Goal: Navigation & Orientation: Find specific page/section

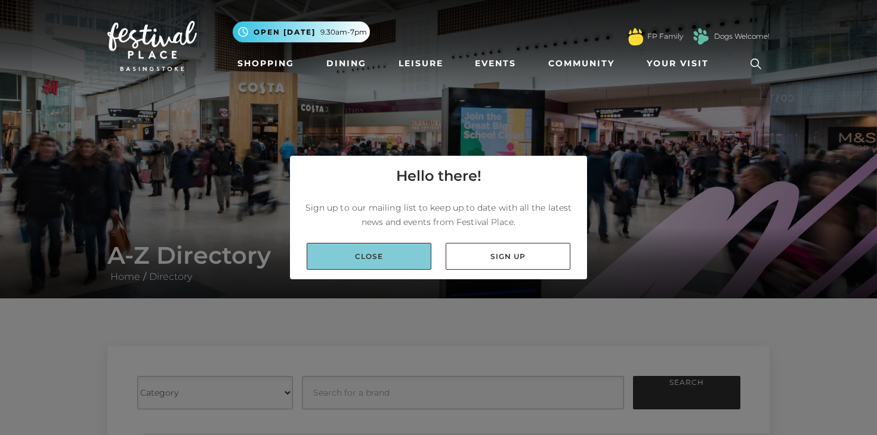
click at [376, 254] on link "Close" at bounding box center [369, 256] width 125 height 27
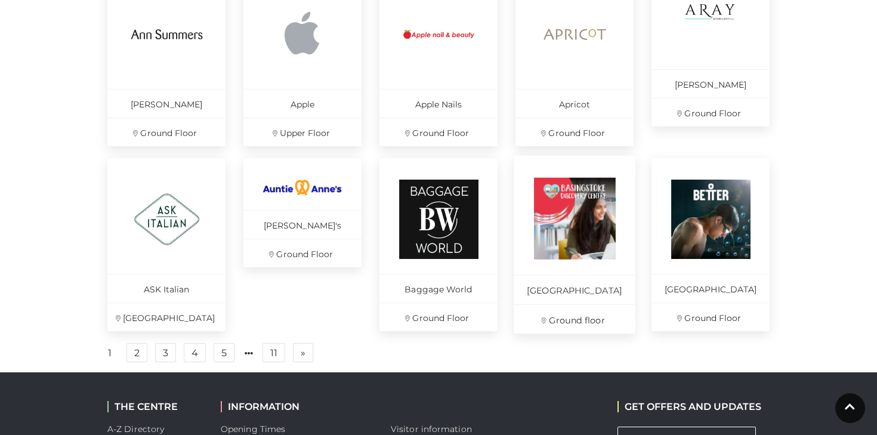
scroll to position [828, 0]
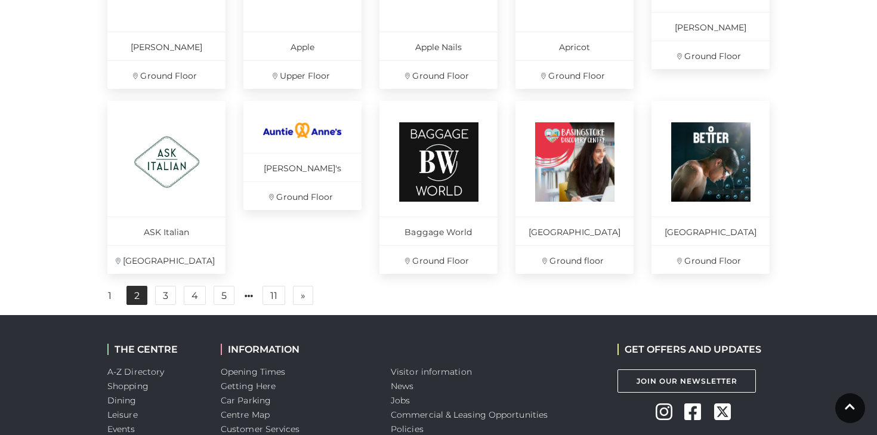
click at [138, 305] on link "2" at bounding box center [136, 295] width 21 height 19
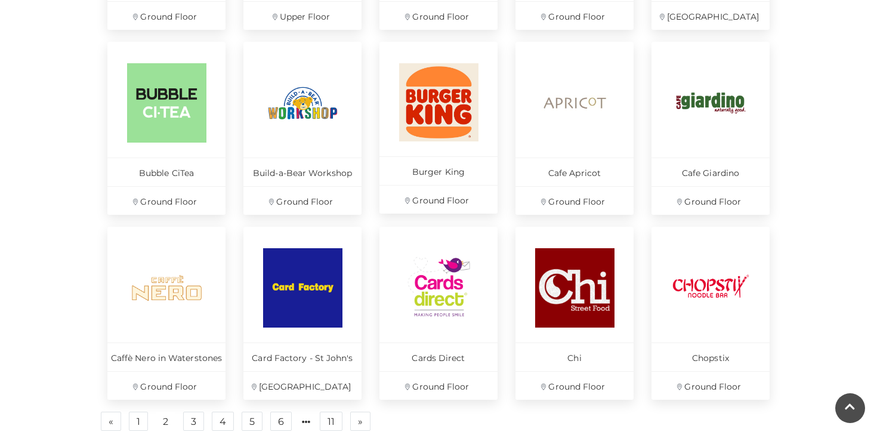
scroll to position [702, 0]
click at [719, 291] on img at bounding box center [711, 288] width 82 height 82
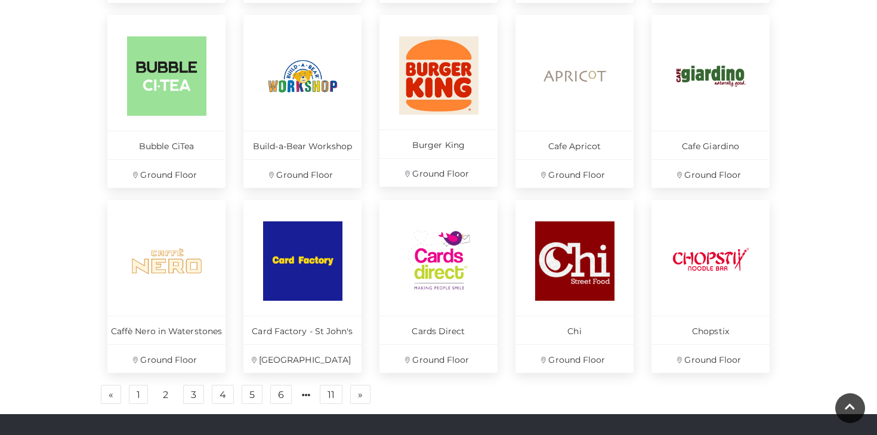
scroll to position [785, 0]
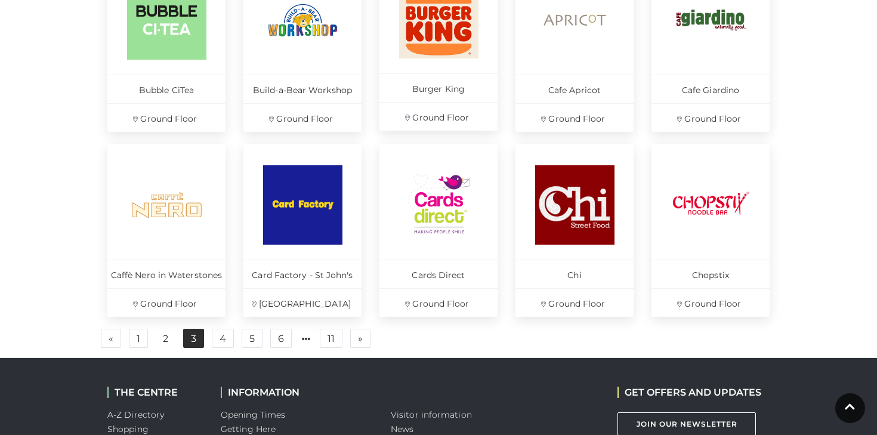
click at [197, 342] on link "3" at bounding box center [193, 338] width 21 height 19
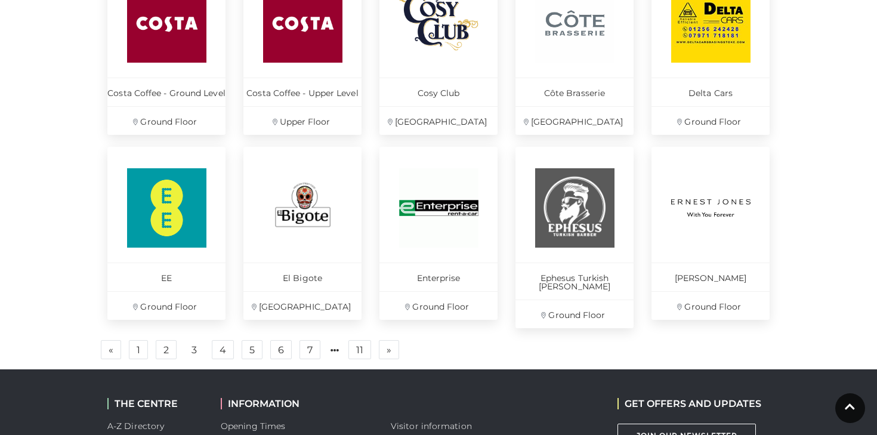
scroll to position [789, 0]
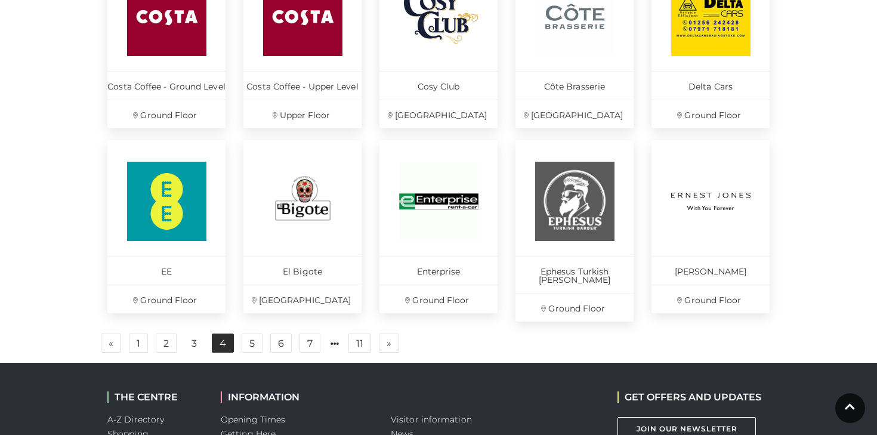
click at [223, 340] on link "4" at bounding box center [223, 342] width 22 height 19
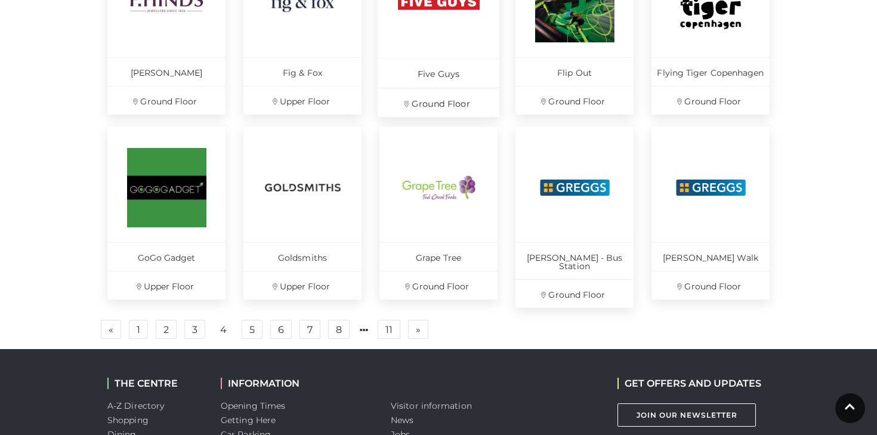
scroll to position [844, 0]
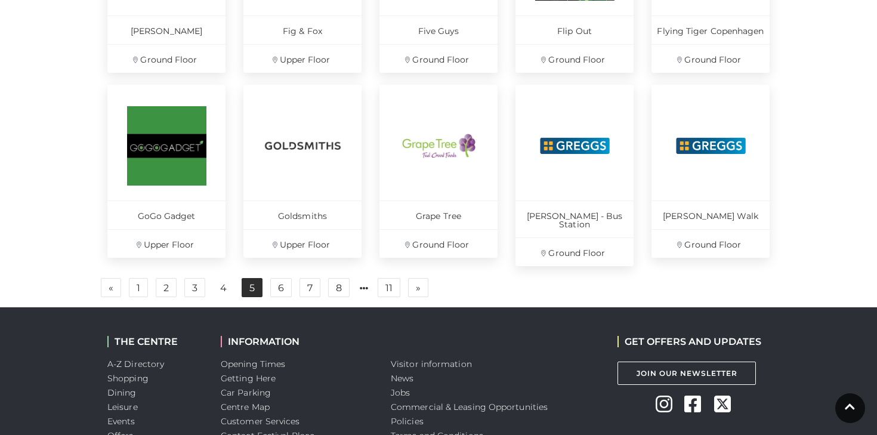
click at [251, 282] on link "5" at bounding box center [252, 287] width 21 height 19
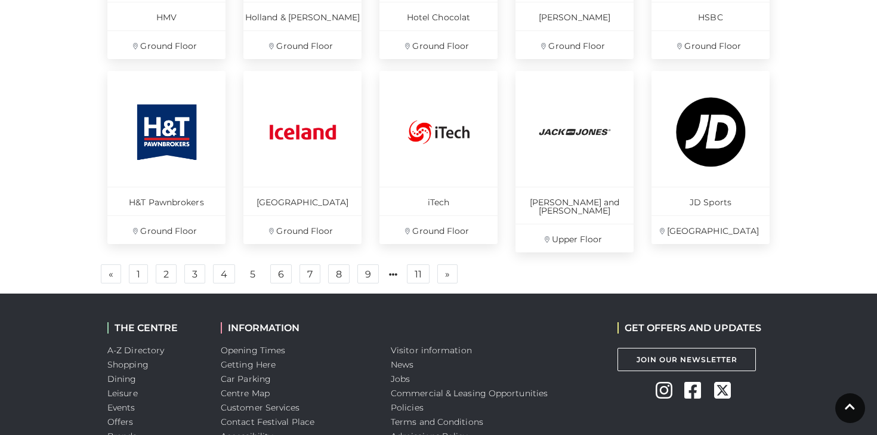
scroll to position [860, 0]
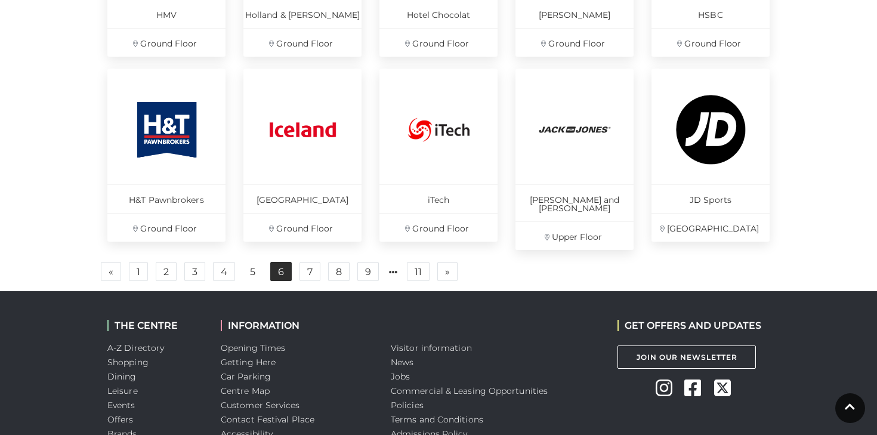
click at [277, 269] on link "6" at bounding box center [280, 271] width 21 height 19
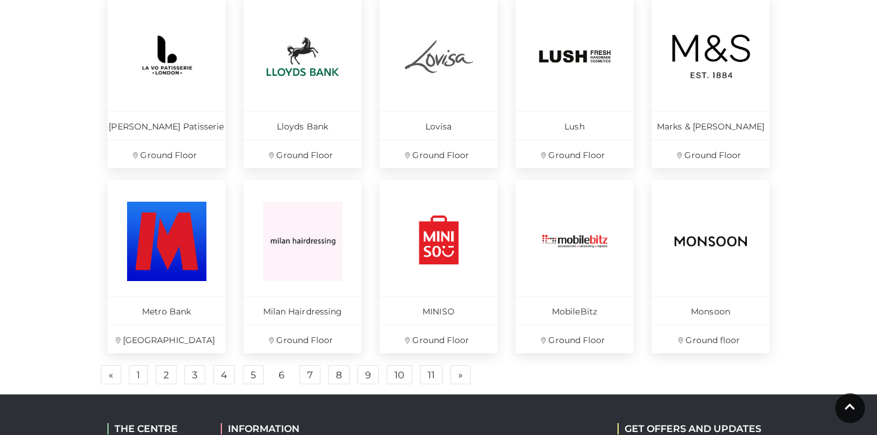
scroll to position [777, 0]
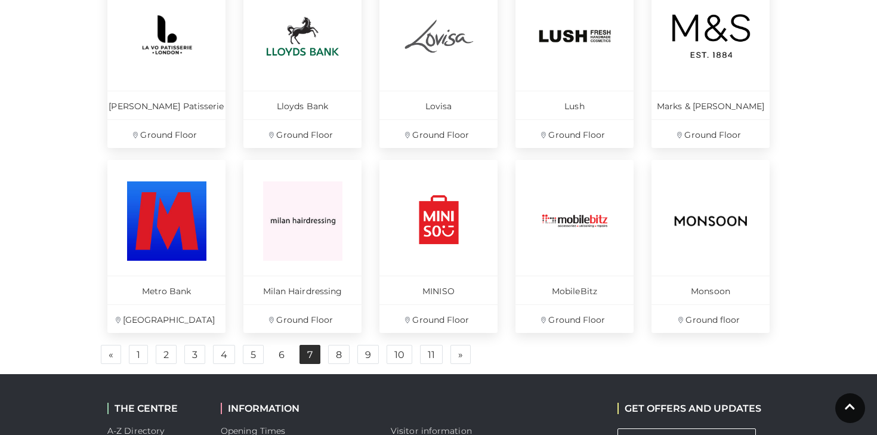
click at [316, 356] on link "7" at bounding box center [309, 354] width 21 height 19
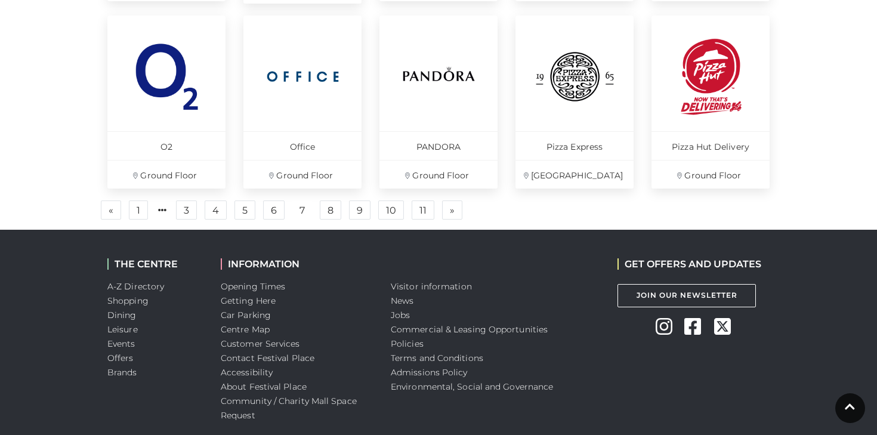
scroll to position [925, 0]
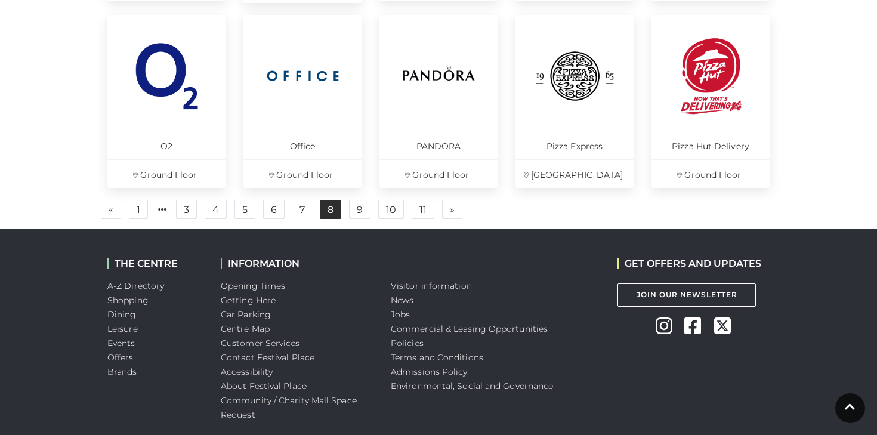
click at [332, 212] on link "8" at bounding box center [330, 209] width 21 height 19
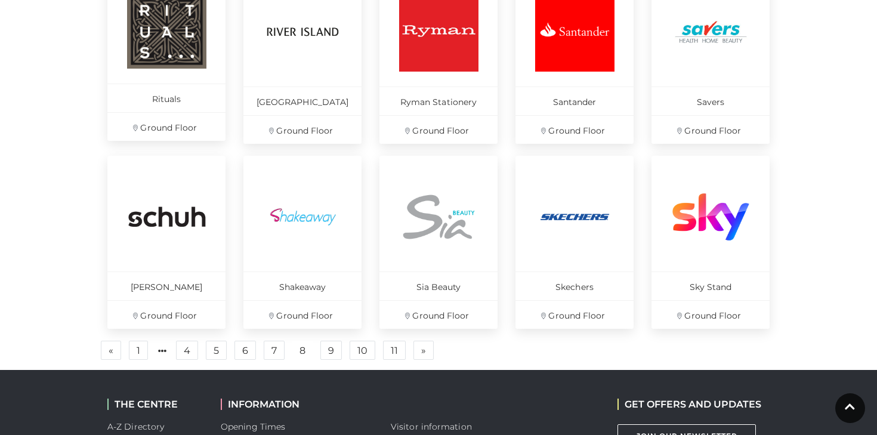
scroll to position [789, 0]
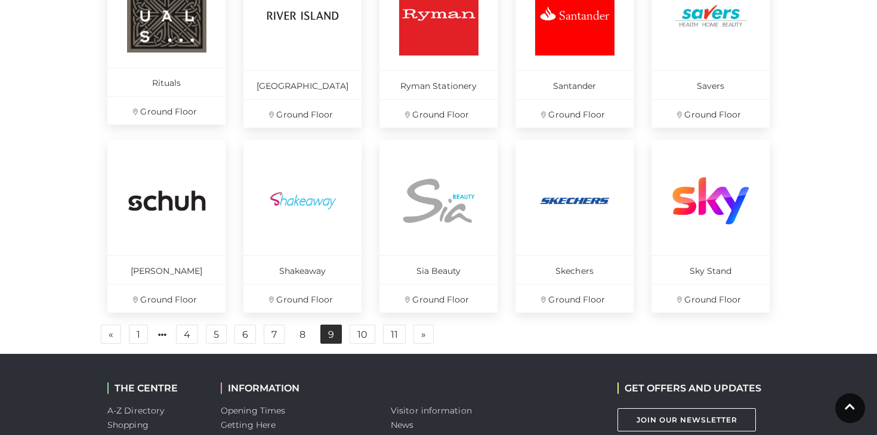
click at [336, 332] on link "9" at bounding box center [330, 334] width 21 height 19
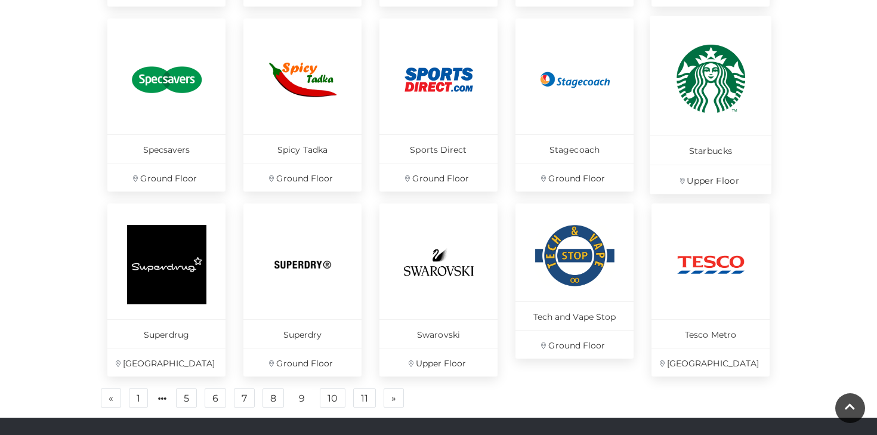
scroll to position [761, 0]
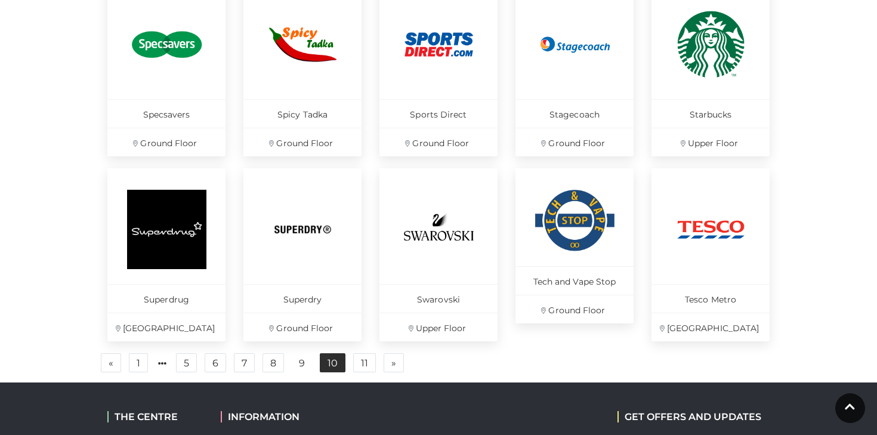
click at [329, 365] on link "10" at bounding box center [333, 362] width 26 height 19
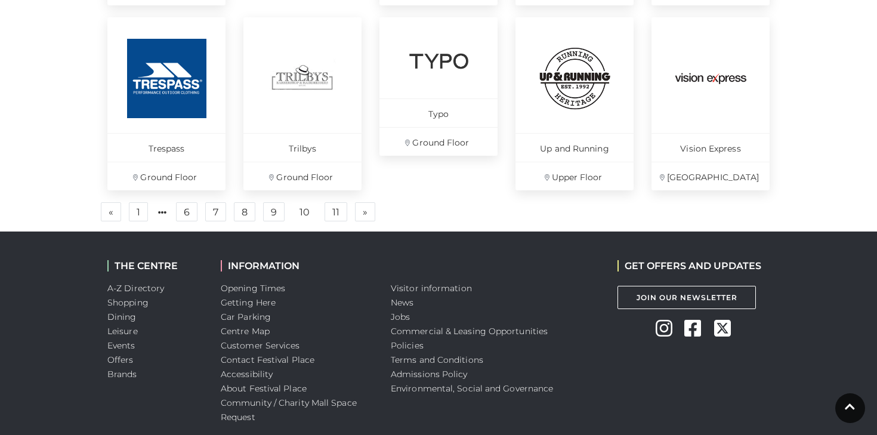
scroll to position [919, 0]
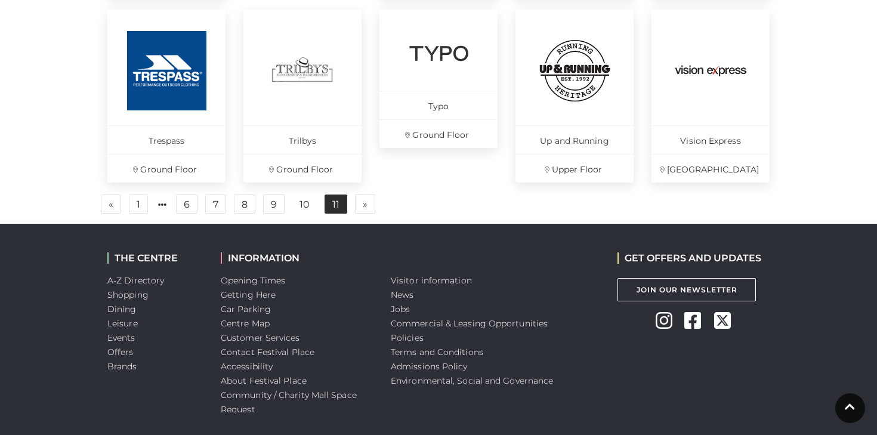
click at [336, 205] on link "11" at bounding box center [336, 203] width 23 height 19
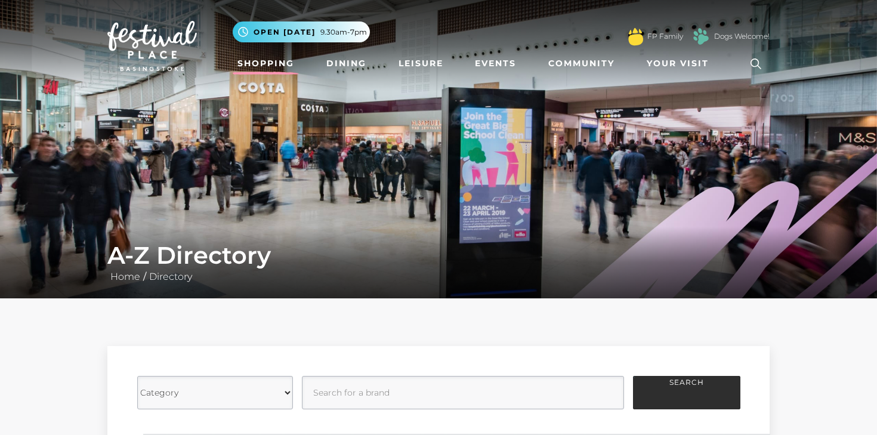
click at [273, 62] on link "Shopping" at bounding box center [266, 63] width 66 height 22
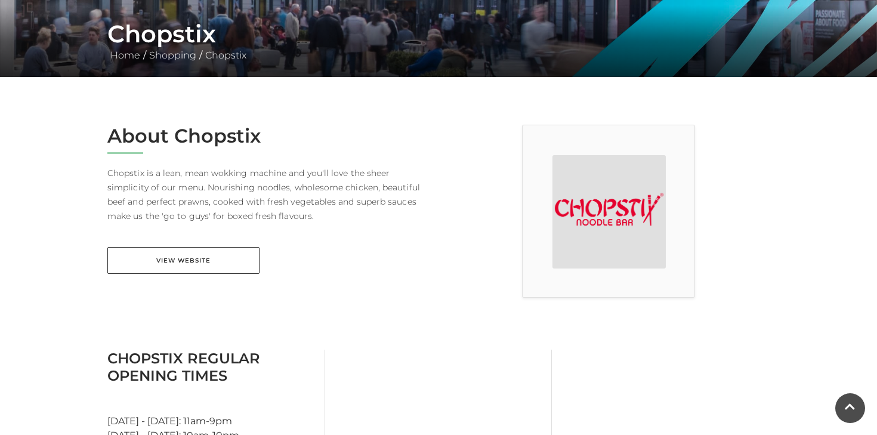
scroll to position [221, 0]
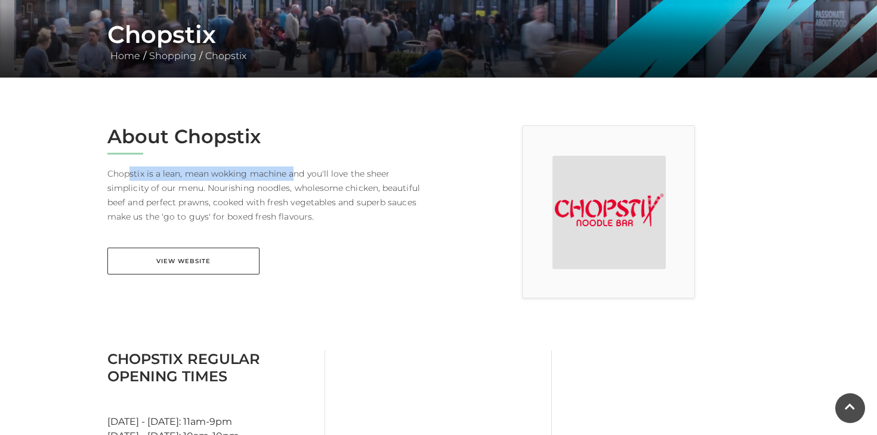
drag, startPoint x: 131, startPoint y: 172, endPoint x: 290, endPoint y: 175, distance: 158.7
click at [290, 175] on p "Chopstix is a lean, mean wokking machine and you'll love the sheer simplicity o…" at bounding box center [268, 194] width 322 height 57
click at [360, 178] on p "Chopstix is a lean, mean wokking machine and you'll love the sheer simplicity o…" at bounding box center [268, 194] width 322 height 57
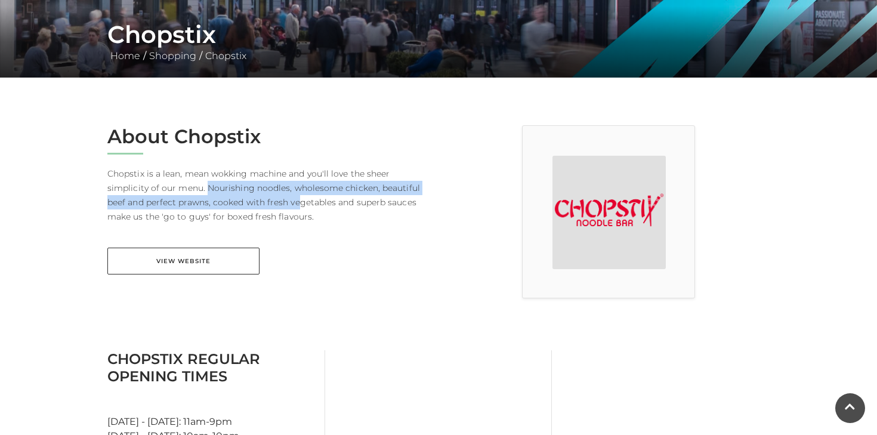
drag, startPoint x: 166, startPoint y: 192, endPoint x: 261, endPoint y: 197, distance: 95.6
click at [261, 197] on p "Chopstix is a lean, mean wokking machine and you'll love the sheer simplicity o…" at bounding box center [268, 194] width 322 height 57
click at [328, 215] on p "Chopstix is a lean, mean wokking machine and you'll love the sheer simplicity o…" at bounding box center [268, 194] width 322 height 57
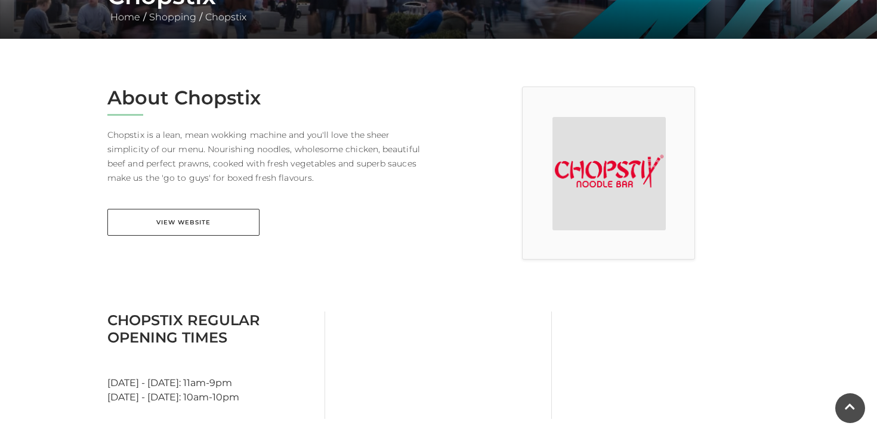
scroll to position [260, 0]
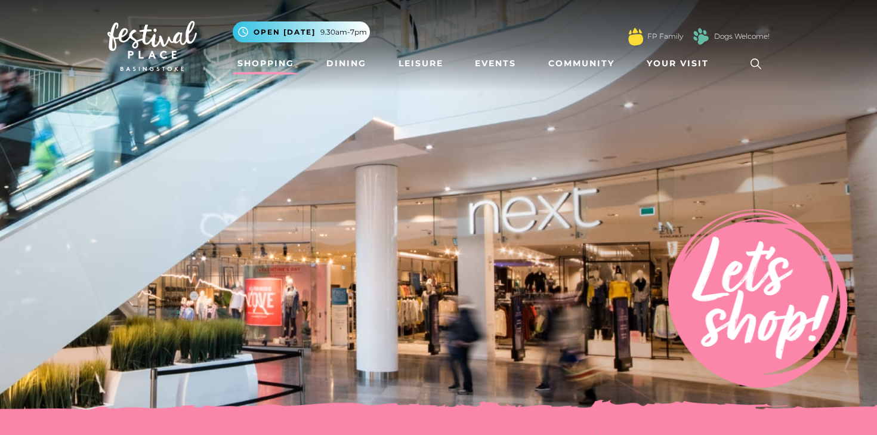
click at [166, 42] on img at bounding box center [151, 46] width 89 height 50
